Goal: Task Accomplishment & Management: Manage account settings

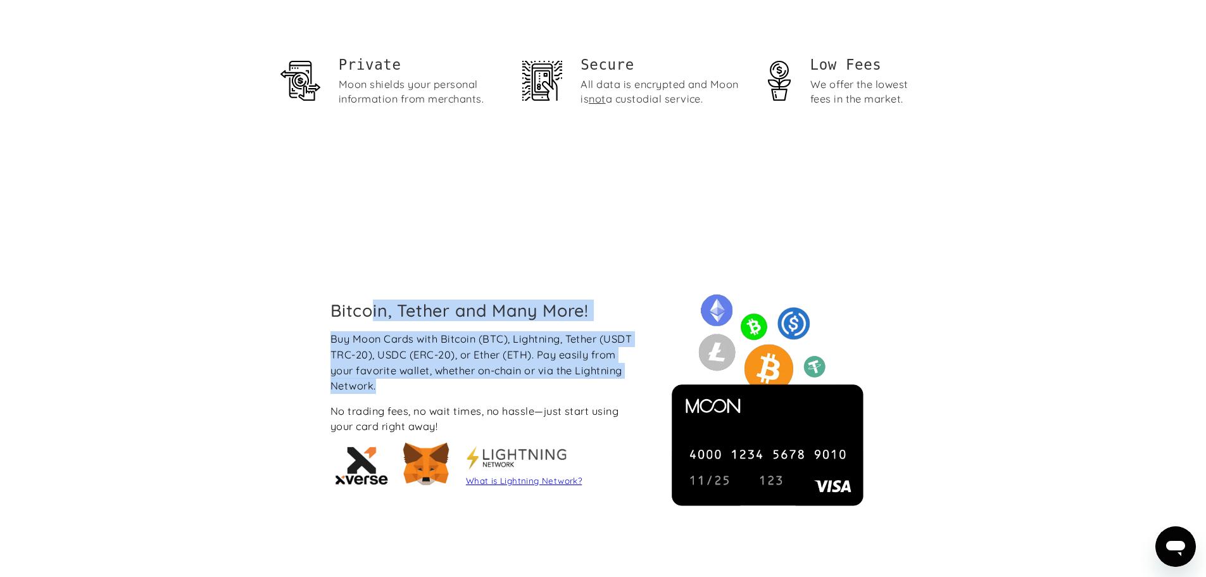
drag, startPoint x: 372, startPoint y: 331, endPoint x: 533, endPoint y: 401, distance: 175.5
click at [532, 401] on div "Bitcoin, Tether and Many More! Buy Moon Cards with Bitcoin (BTC), Lightning, Te…" at bounding box center [485, 396] width 330 height 193
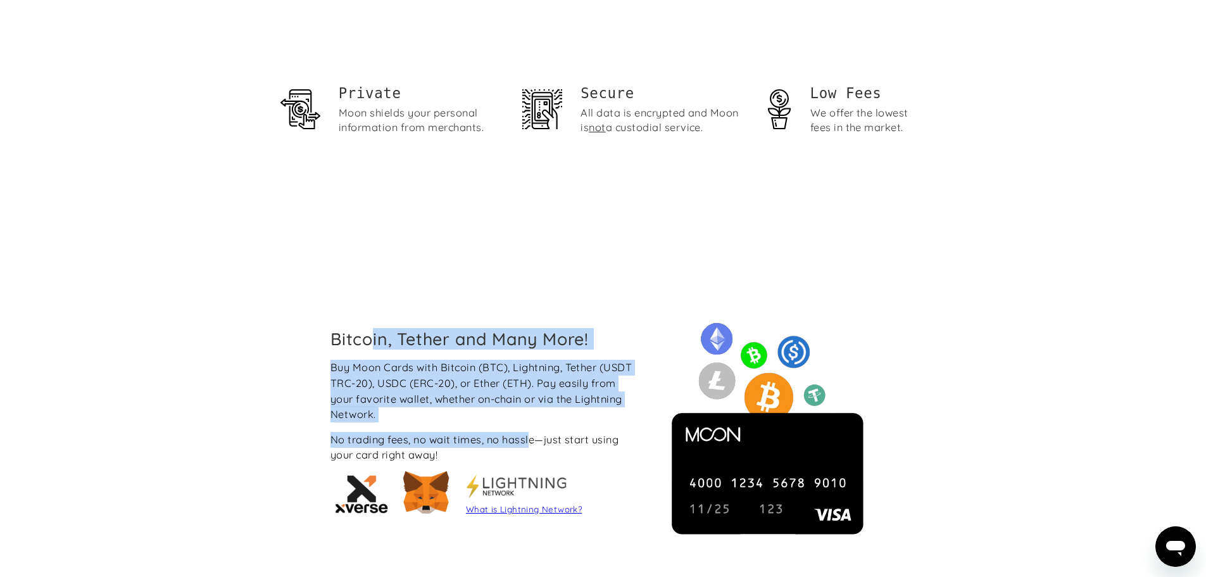
scroll to position [868, 0]
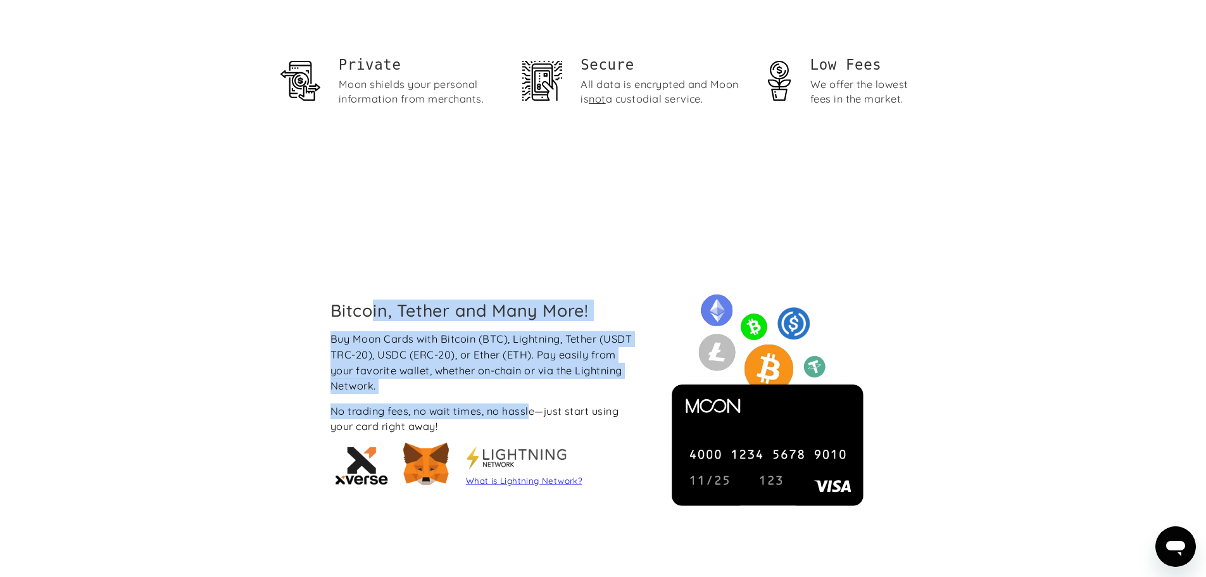
click at [440, 351] on div "Buy Moon Cards with Bitcoin (BTC), Lightning, Tether (USDT TRC-20), USDC (ERC-2…" at bounding box center [485, 362] width 310 height 62
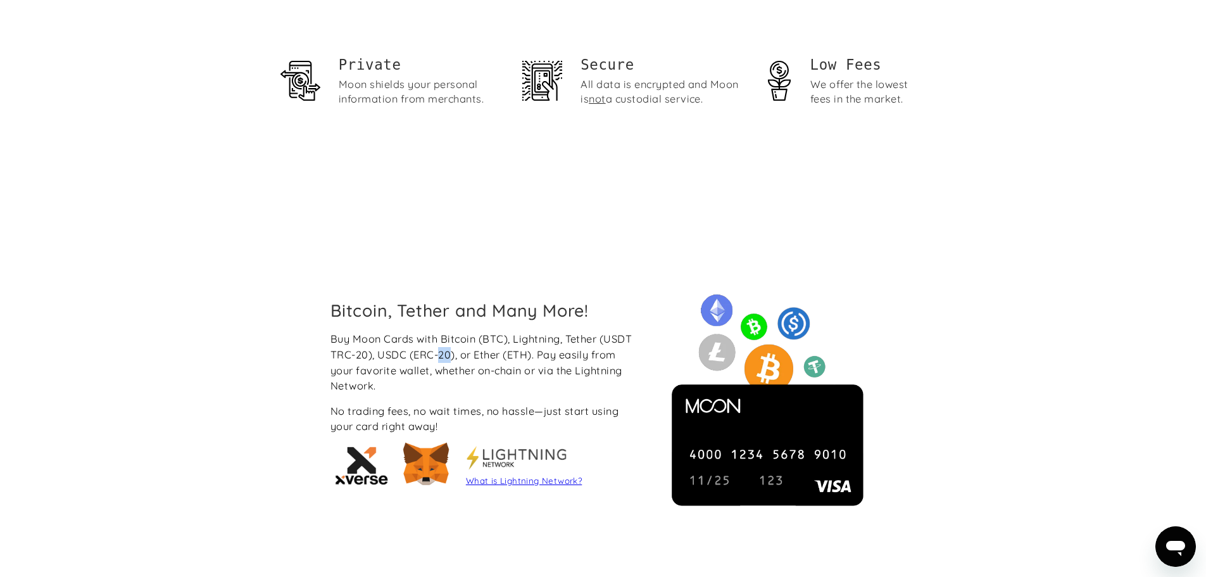
click at [440, 351] on div "Buy Moon Cards with Bitcoin (BTC), Lightning, Tether (USDT TRC-20), USDC (ERC-2…" at bounding box center [485, 362] width 310 height 62
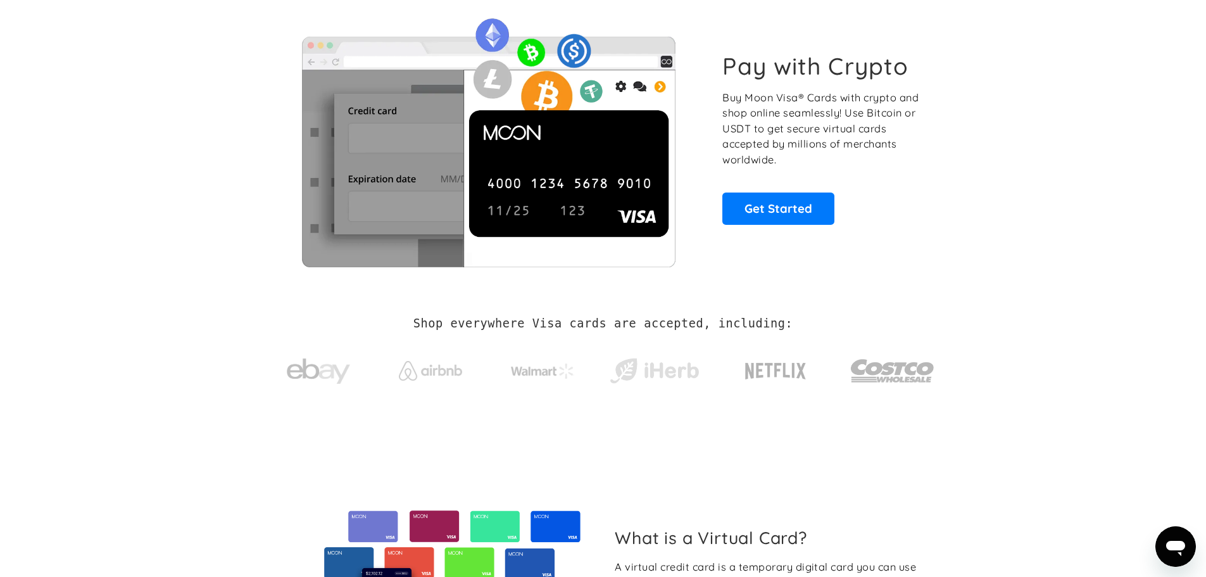
scroll to position [0, 0]
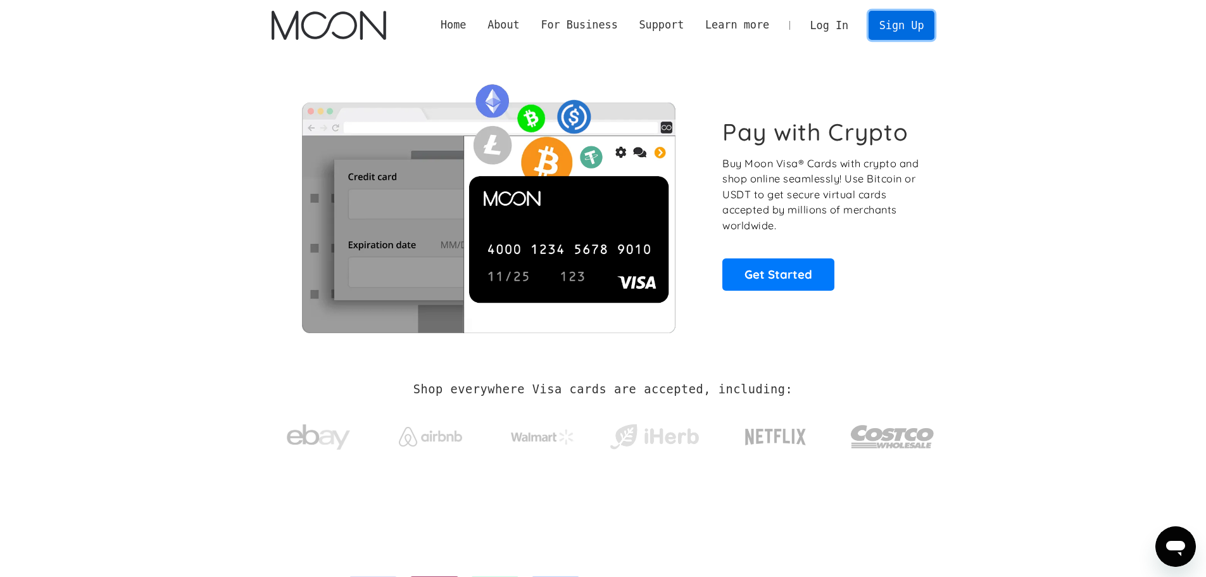
click at [914, 34] on link "Sign Up" at bounding box center [902, 25] width 66 height 28
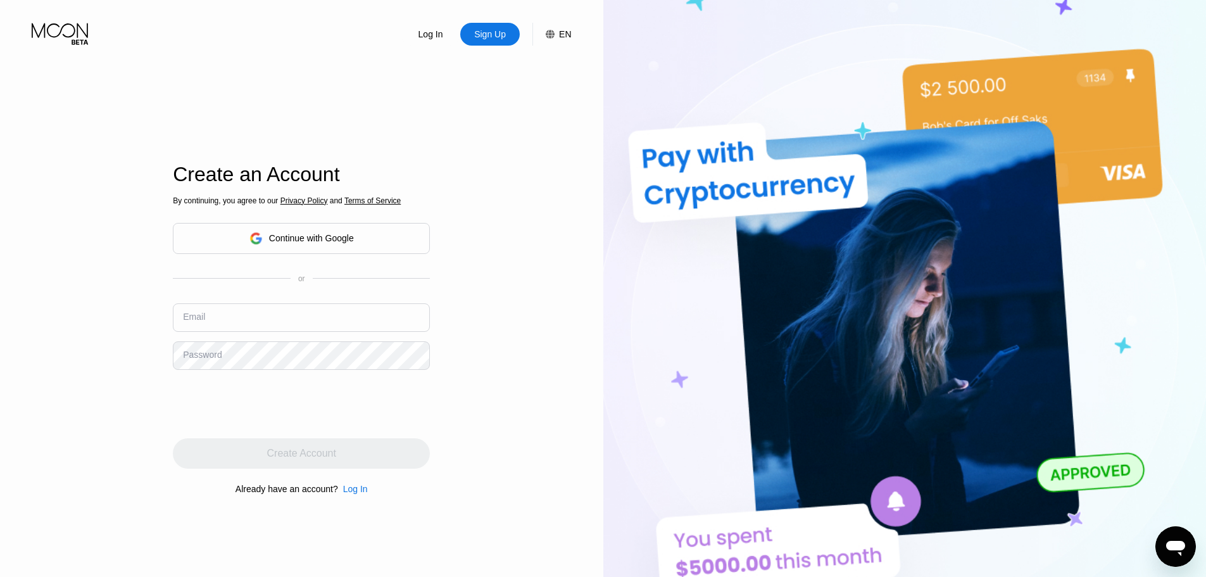
click at [277, 233] on div "Continue with Google" at bounding box center [311, 238] width 85 height 10
